Goal: Information Seeking & Learning: Find specific fact

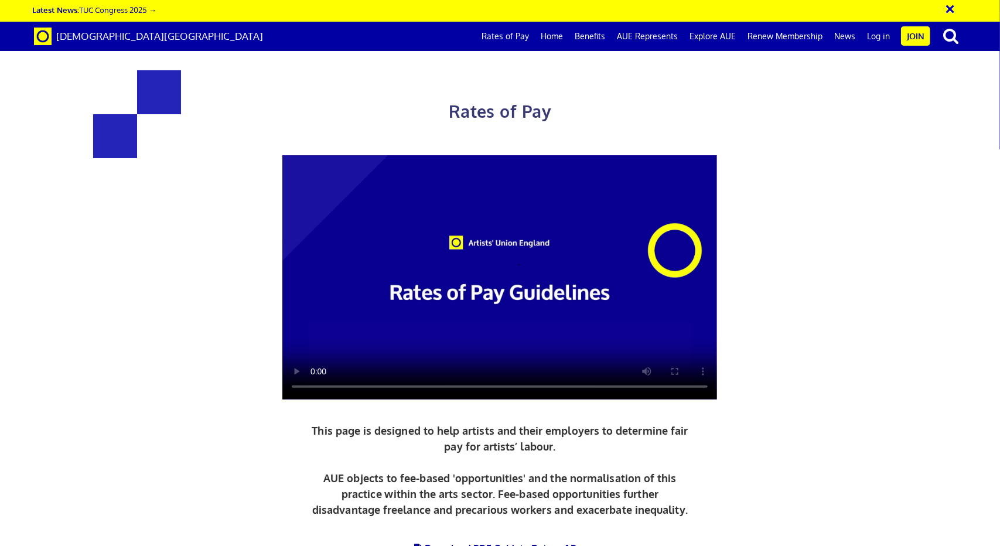
scroll to position [1231, 0]
drag, startPoint x: 526, startPoint y: 385, endPoint x: 519, endPoint y: 385, distance: 7.6
copy span "½"
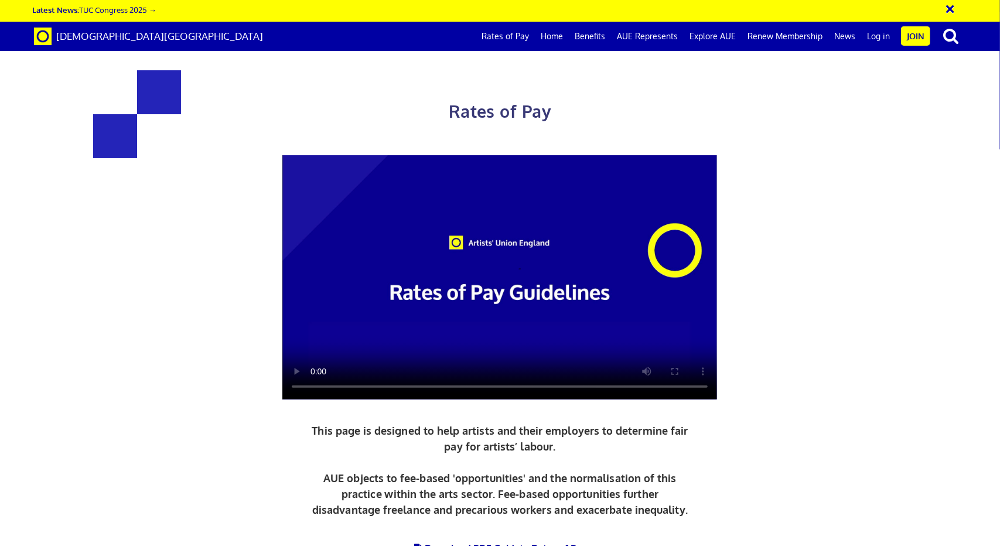
drag, startPoint x: 703, startPoint y: 387, endPoint x: 675, endPoint y: 393, distance: 28.7
copy span "£193.61"
drag, startPoint x: 699, startPoint y: 251, endPoint x: 666, endPoint y: 252, distance: 33.4
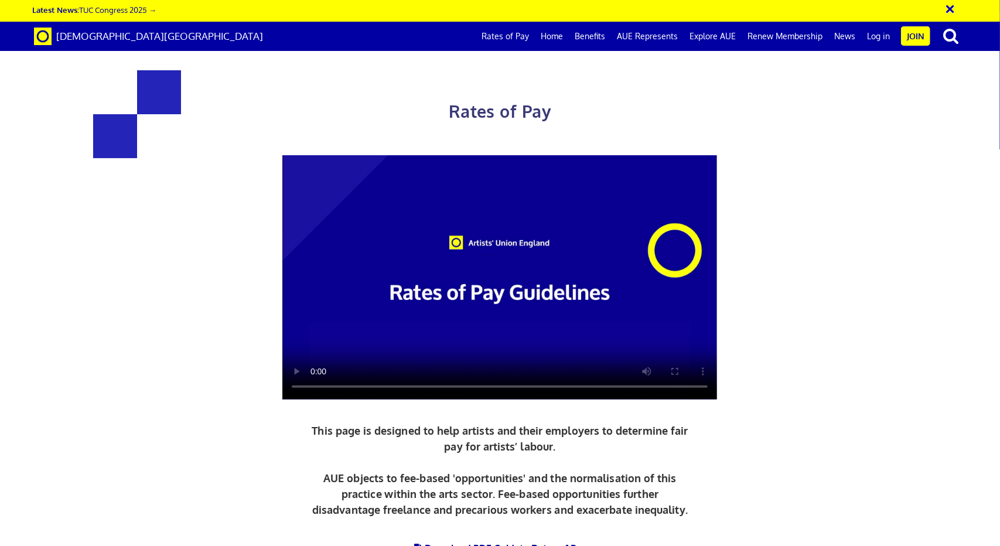
drag, startPoint x: 290, startPoint y: 381, endPoint x: 401, endPoint y: 384, distance: 110.8
copy span "193.61 per ½ day"
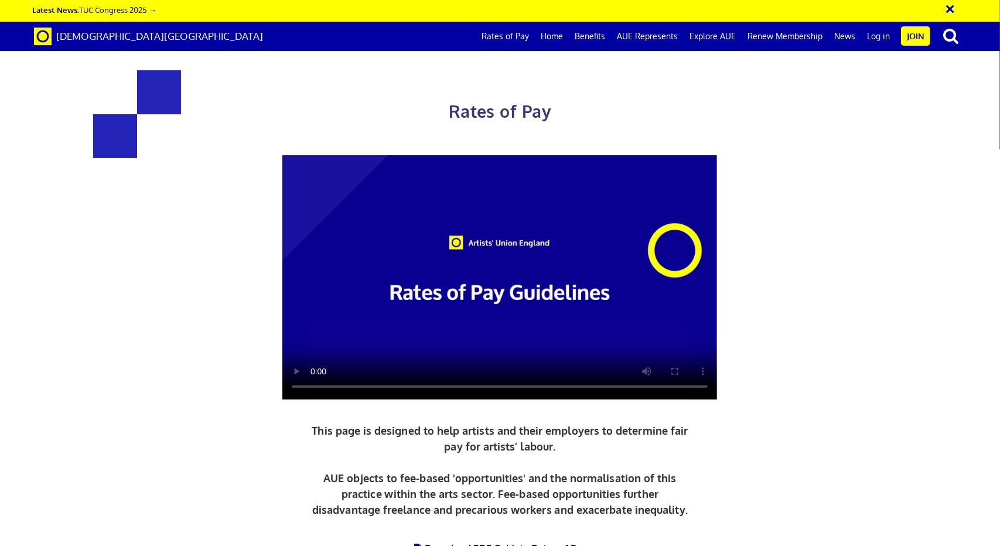
drag, startPoint x: 661, startPoint y: 251, endPoint x: 624, endPoint y: 256, distance: 37.1
copy span "£35.54"
